Goal: Information Seeking & Learning: Learn about a topic

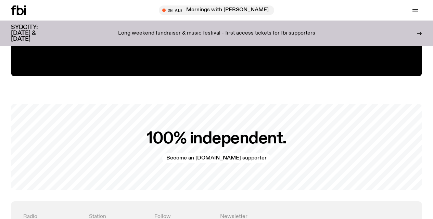
scroll to position [1289, 0]
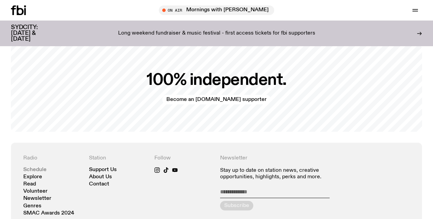
click at [37, 167] on link "Schedule" at bounding box center [34, 169] width 23 height 5
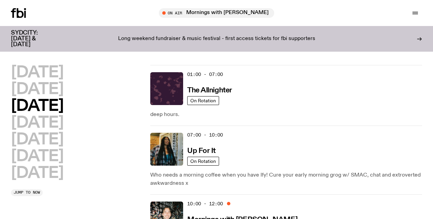
click at [197, 144] on div "07:00 - 10:00 Up For It" at bounding box center [304, 149] width 235 height 33
click at [197, 148] on h3 "Up For It" at bounding box center [201, 150] width 28 height 7
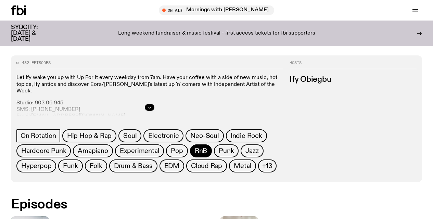
scroll to position [407, 0]
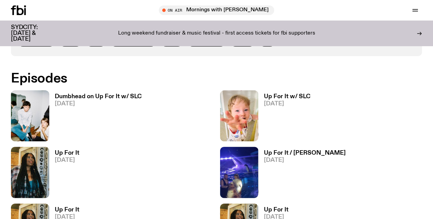
click at [80, 96] on h3 "Dumbhead on Up For It w/ SLC" at bounding box center [98, 97] width 87 height 6
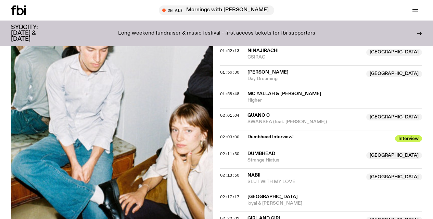
scroll to position [703, 0]
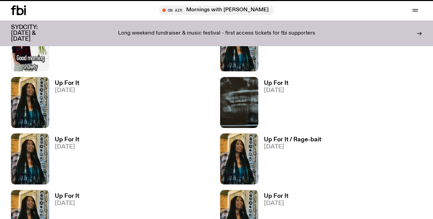
scroll to position [407, 0]
